Goal: Information Seeking & Learning: Learn about a topic

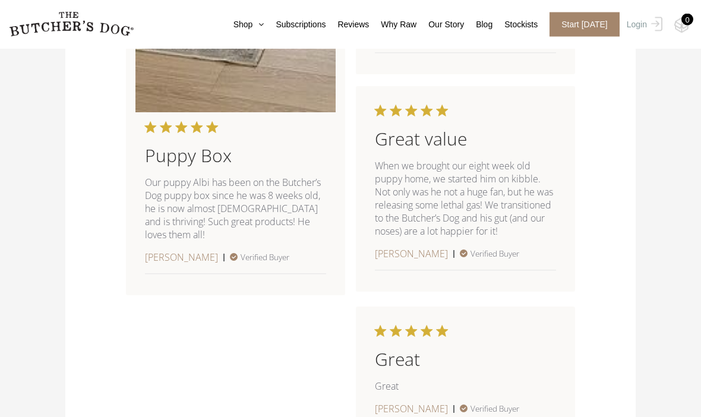
scroll to position [1771, 0]
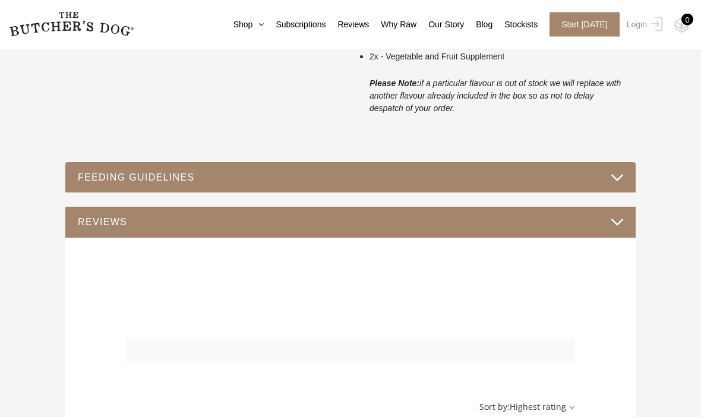
click at [156, 173] on button "FEEDING GUIDELINES" at bounding box center [350, 178] width 546 height 16
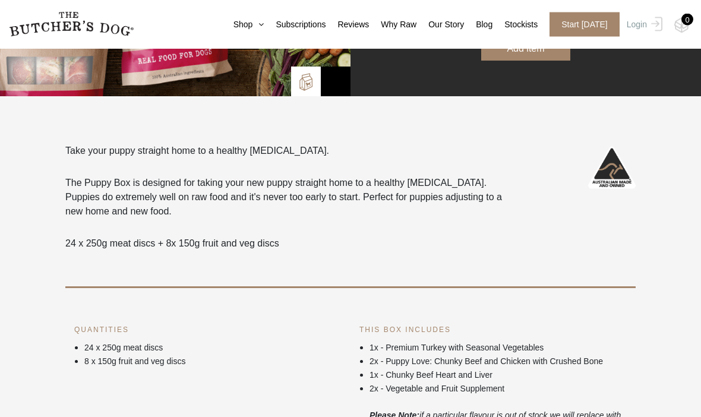
scroll to position [0, 0]
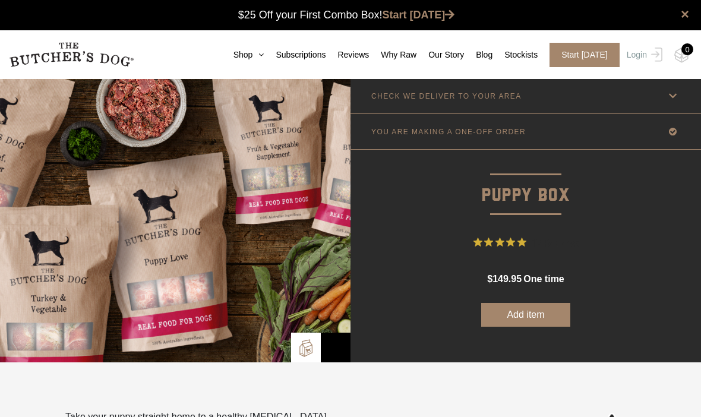
click at [230, 49] on link "Shop" at bounding box center [243, 55] width 43 height 12
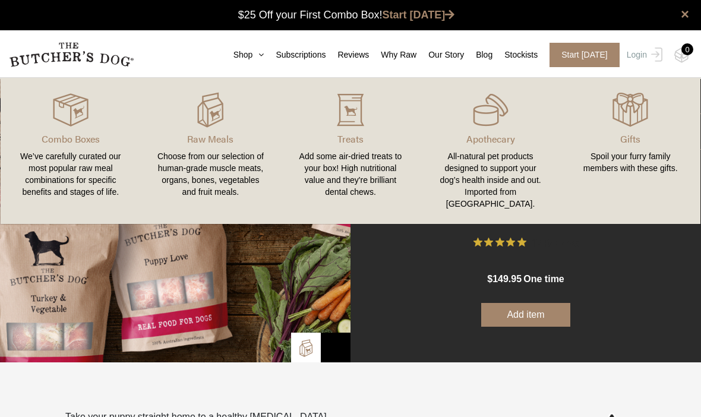
click at [196, 135] on p "Raw Meals" at bounding box center [211, 139] width 112 height 14
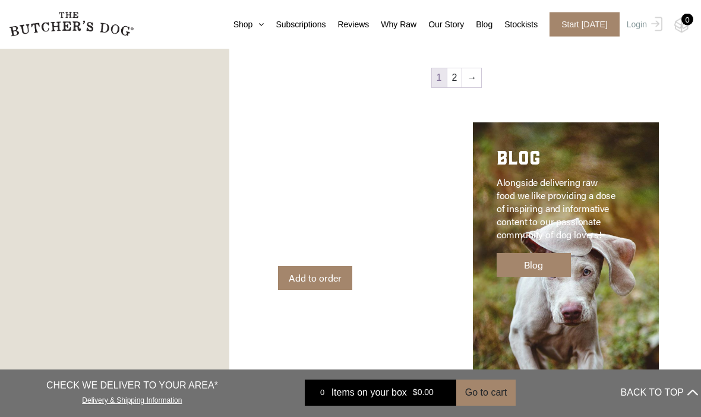
scroll to position [1636, 0]
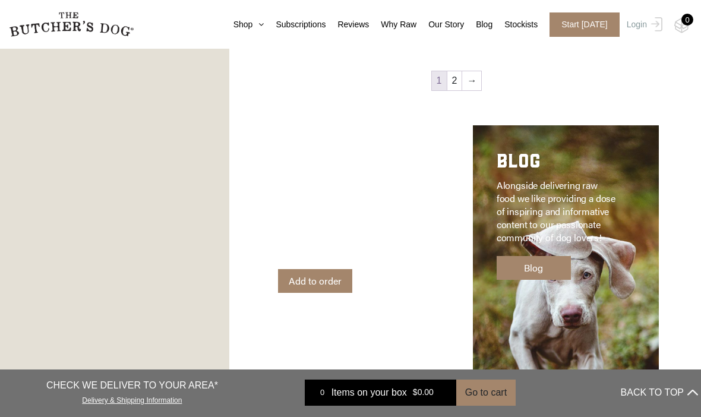
click at [474, 73] on link "→" at bounding box center [471, 80] width 19 height 19
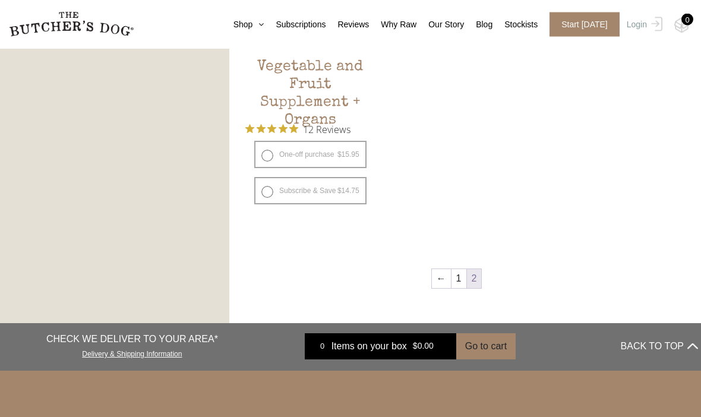
scroll to position [778, 0]
click at [442, 282] on link "←" at bounding box center [441, 278] width 19 height 19
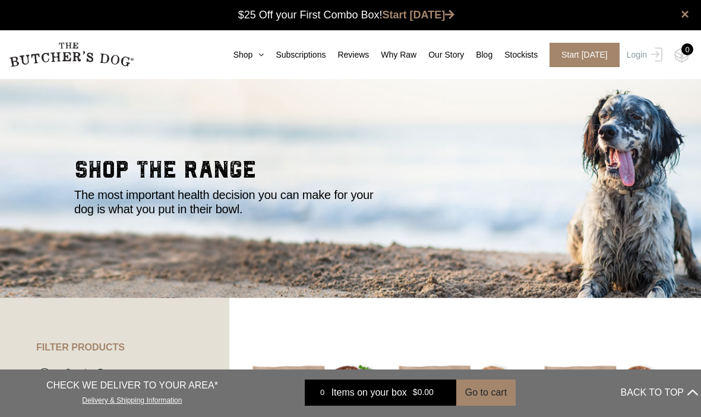
click at [232, 55] on link "Shop" at bounding box center [243, 55] width 43 height 12
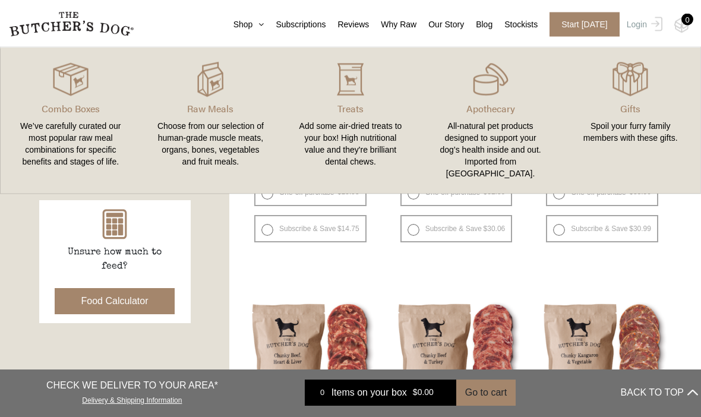
scroll to position [402, 0]
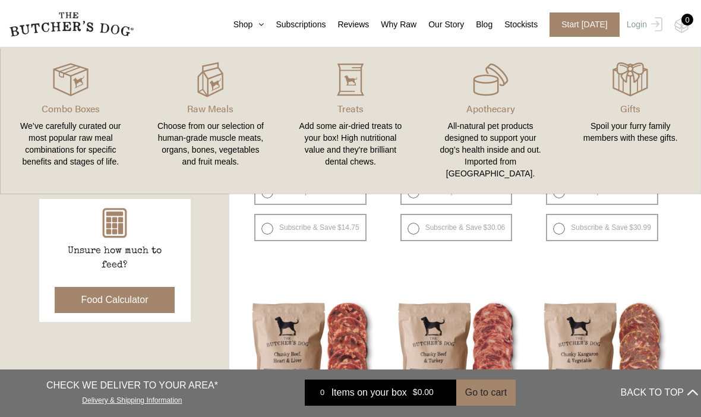
click at [95, 294] on button "Food Calculator" at bounding box center [115, 300] width 121 height 26
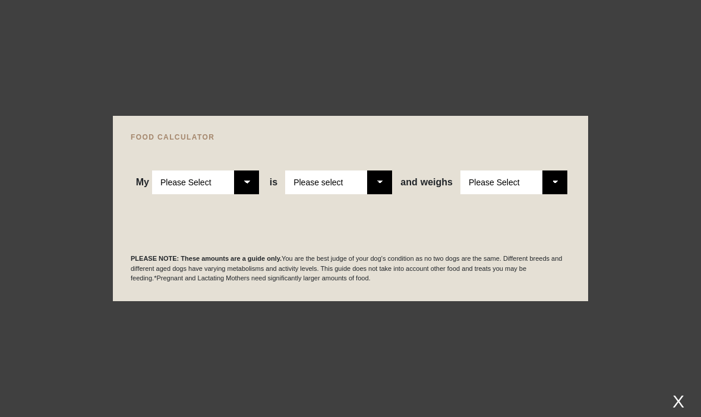
click at [245, 194] on select "Please Select Adult Dog Puppy" at bounding box center [205, 182] width 107 height 24
select select "puppy"
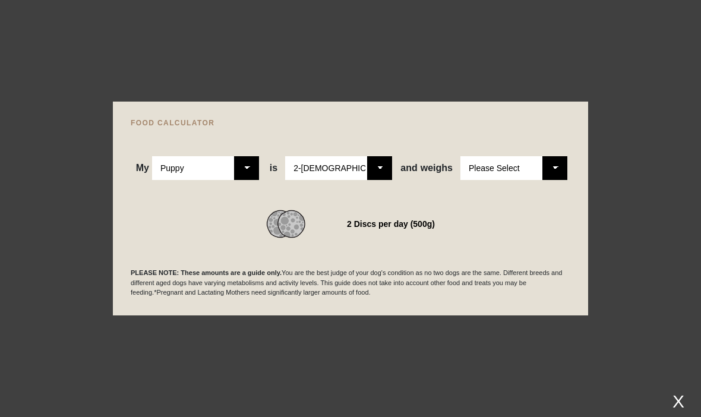
click at [375, 212] on div "WE RECOMMEND 2 Discs per day (500g)" at bounding box center [351, 209] width 440 height 58
click at [375, 180] on select "Please Select 2-4 months old 4-5 months old 6-8 months old 8-12 months old" at bounding box center [338, 168] width 107 height 24
select select "8"
click at [517, 180] on select "Please Select 1kg 2kg 3kg 4kg 5kg 6kg 7kg 8kg 9kg 10kg 11kg 12kg 13kg 14kg 15kg…" at bounding box center [513, 168] width 107 height 24
click at [555, 180] on select "Please Select 1kg 2kg 3kg 4kg 5kg 6kg 7kg 8kg 9kg 10kg 11kg 12kg 13kg 14kg 15kg…" at bounding box center [513, 168] width 107 height 24
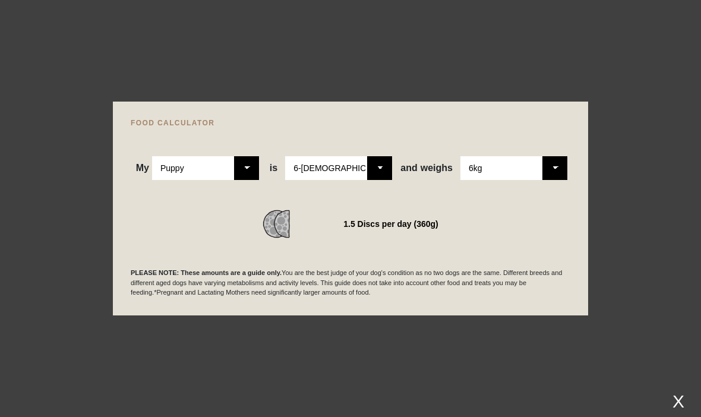
select select "5"
click at [241, 180] on select "Please Select Adult Dog Puppy" at bounding box center [205, 168] width 107 height 24
select select "adult"
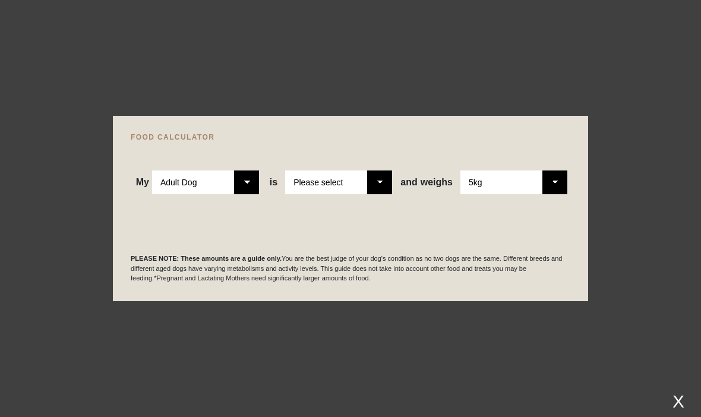
click at [381, 194] on select "Please select a healthy weight overweight" at bounding box center [338, 182] width 107 height 24
select select "0"
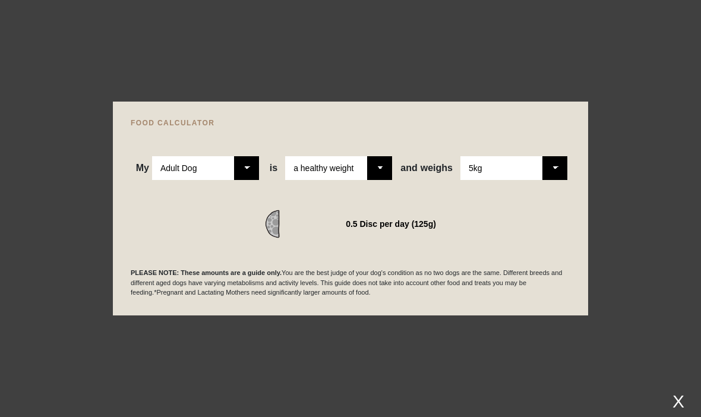
click at [551, 180] on select "Please Select 1kg 2kg 3kg 4kg 5kg 6kg 7kg 8kg 9kg 10kg 11kg 12kg 13kg 14kg 15kg…" at bounding box center [513, 168] width 107 height 24
select select "6"
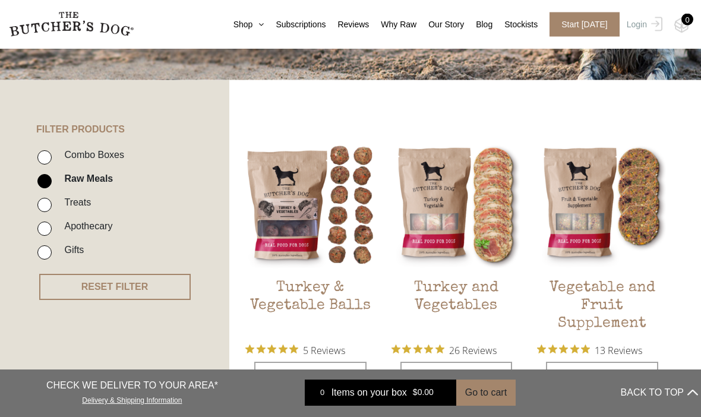
scroll to position [218, 0]
click at [43, 185] on input "Raw Meals" at bounding box center [44, 181] width 14 height 14
checkbox input "false"
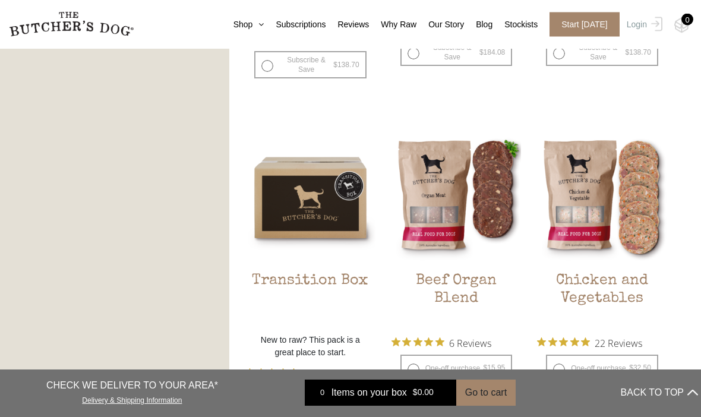
scroll to position [985, 0]
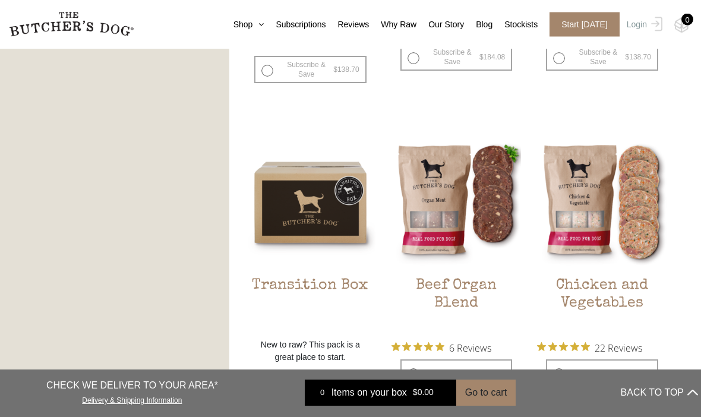
click at [0, 0] on img at bounding box center [0, 0] width 0 height 0
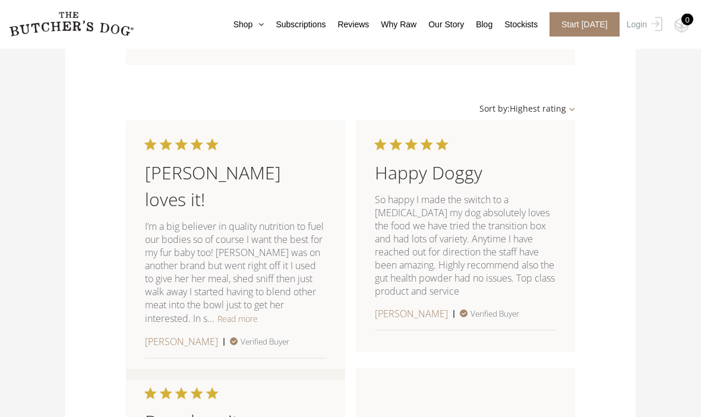
scroll to position [878, 0]
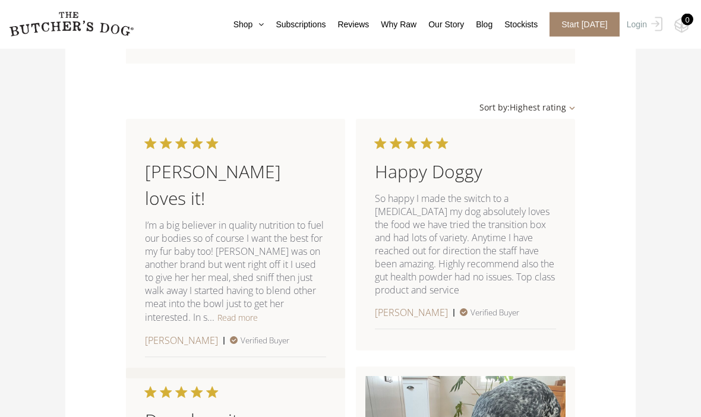
click at [217, 318] on button "Read more" at bounding box center [237, 318] width 40 height 14
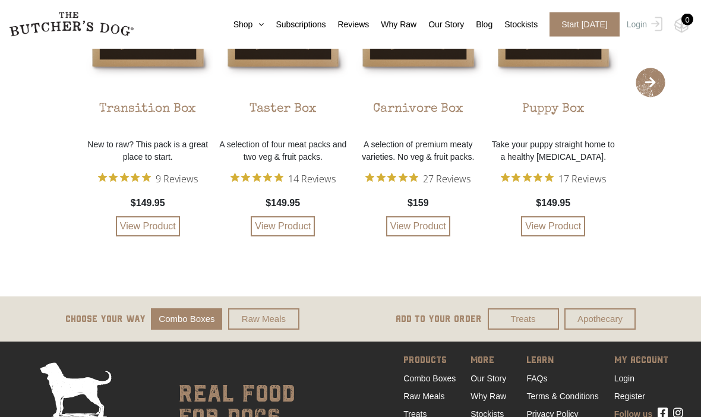
scroll to position [2555, 0]
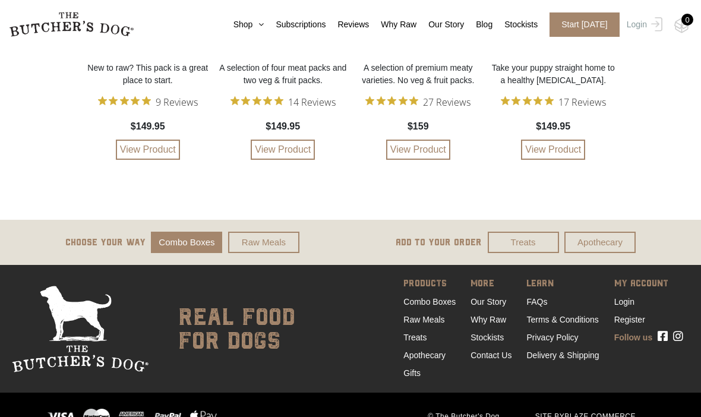
click at [256, 254] on link "Raw Meals" at bounding box center [263, 243] width 71 height 22
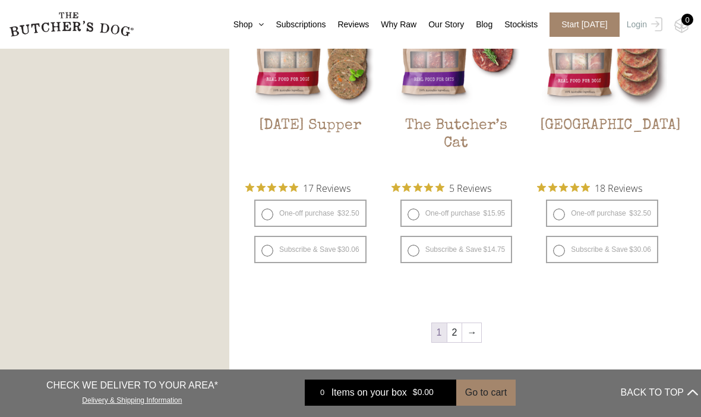
scroll to position [1445, 0]
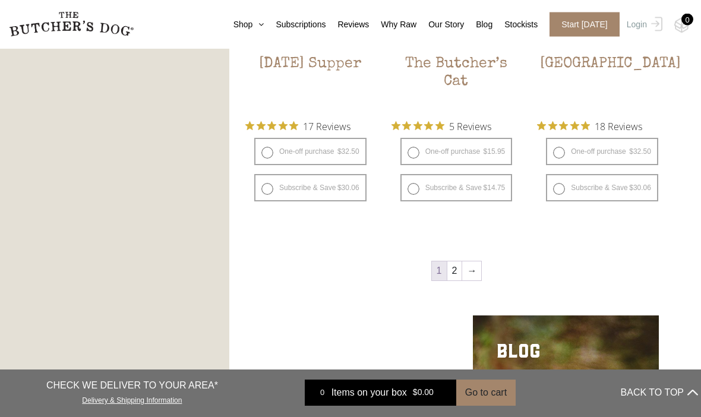
click at [475, 269] on link "→" at bounding box center [471, 271] width 19 height 19
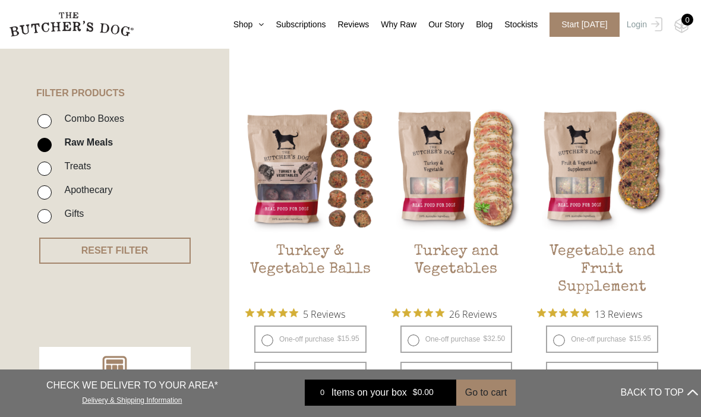
scroll to position [253, 0]
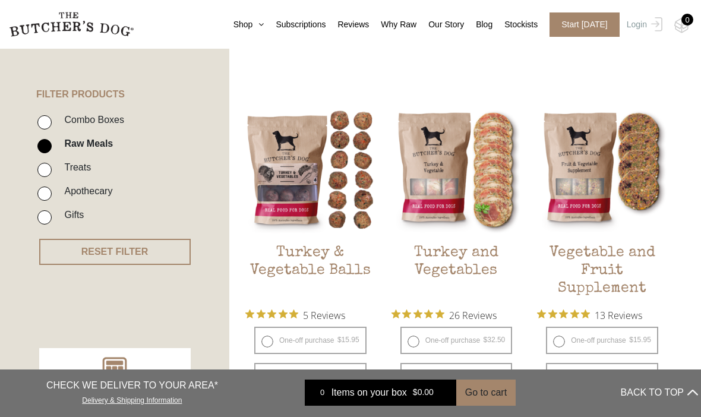
click at [447, 255] on h2 "Turkey and Vegetables" at bounding box center [456, 272] width 130 height 56
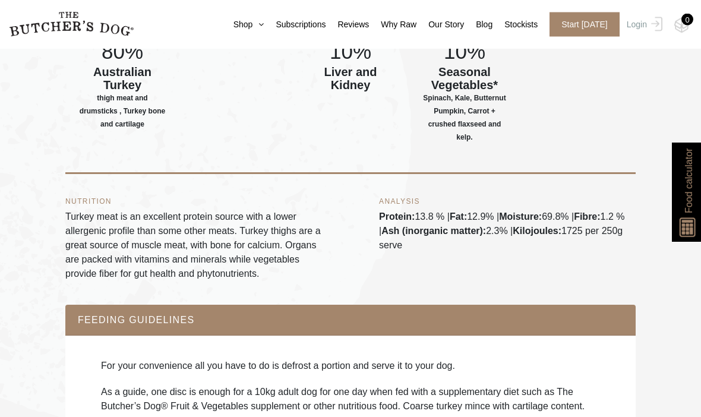
scroll to position [575, 0]
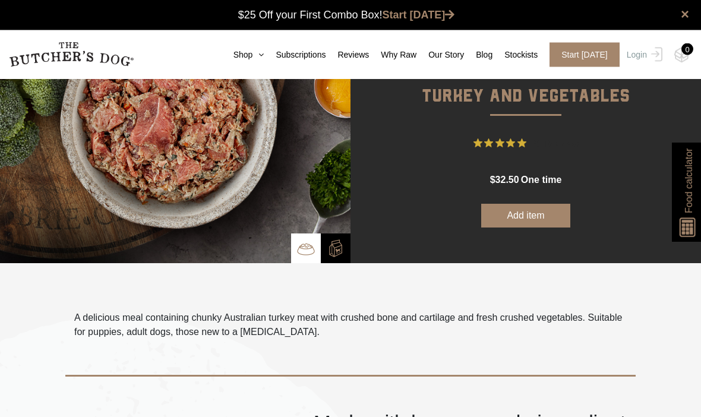
scroll to position [0, 0]
